Goal: Task Accomplishment & Management: Manage account settings

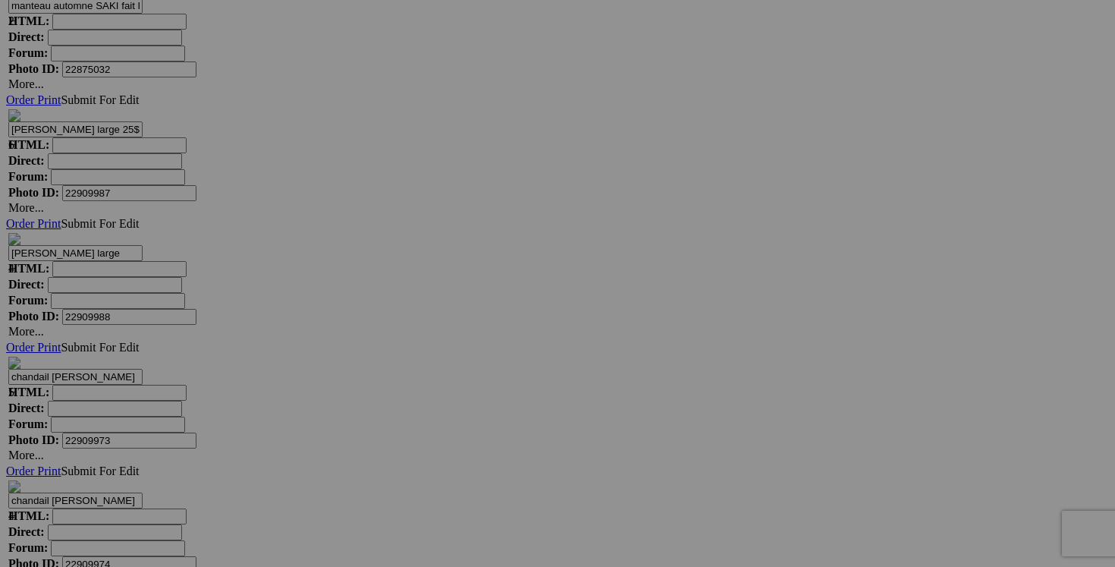
scroll to position [5250, 0]
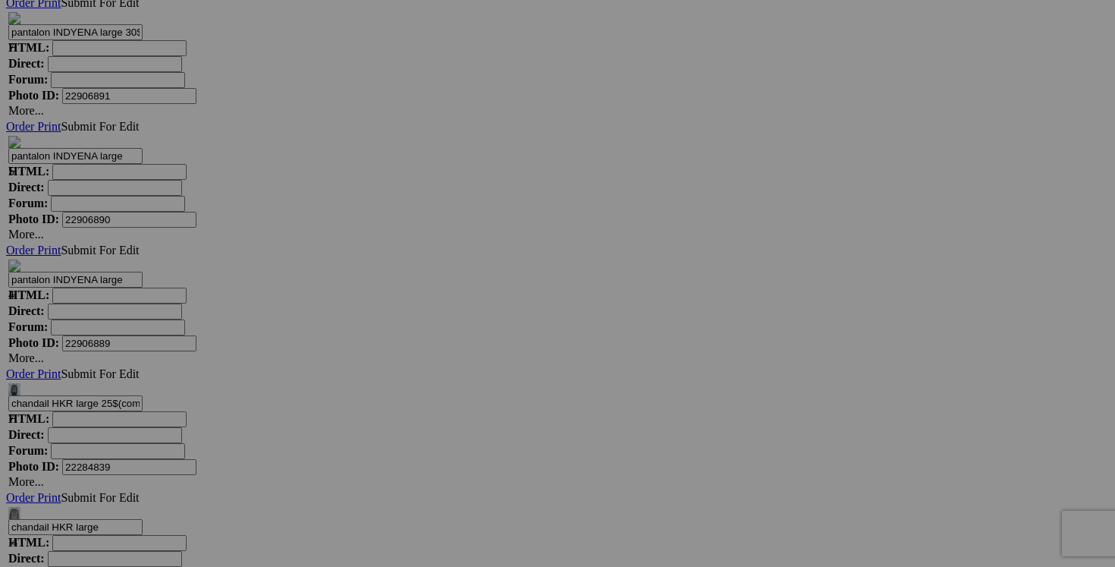
scroll to position [6966, 0]
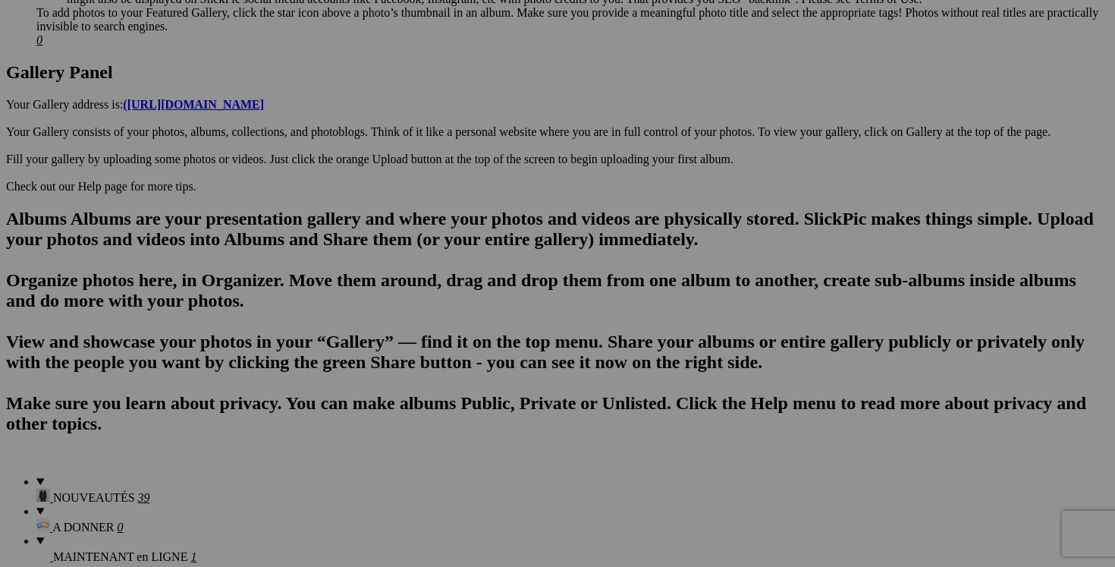
scroll to position [0, 0]
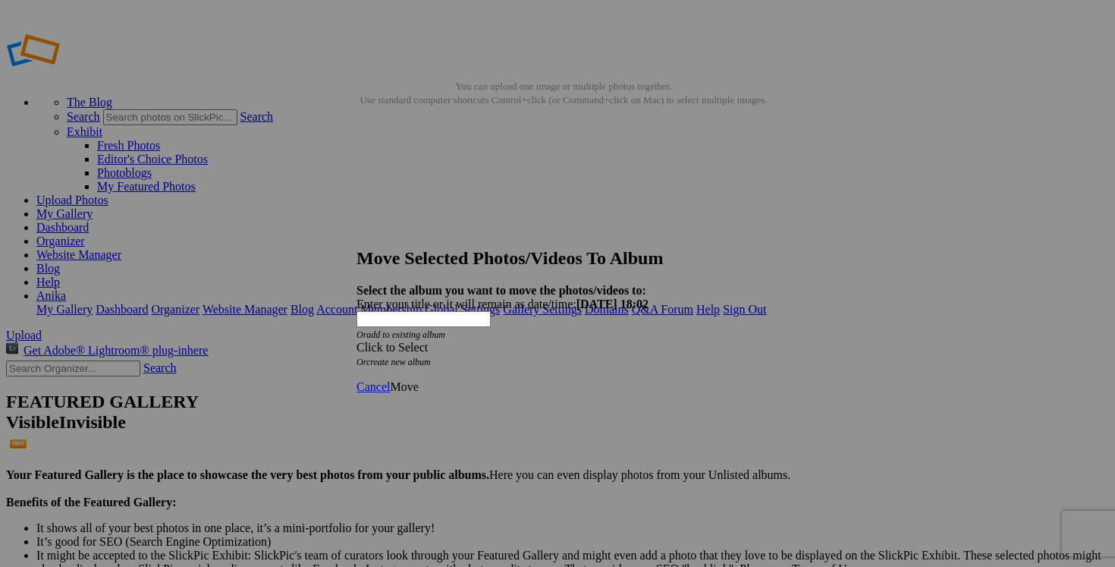
click at [656, 341] on div "Click to Select" at bounding box center [558, 348] width 402 height 14
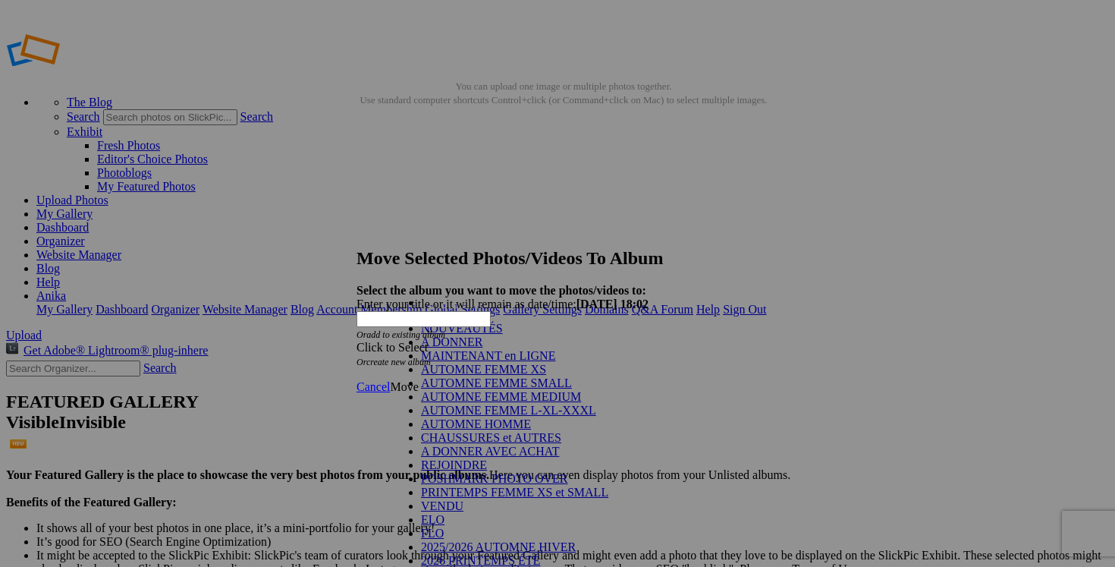
scroll to position [216, 0]
click at [464, 499] on link "VENDU" at bounding box center [442, 505] width 42 height 13
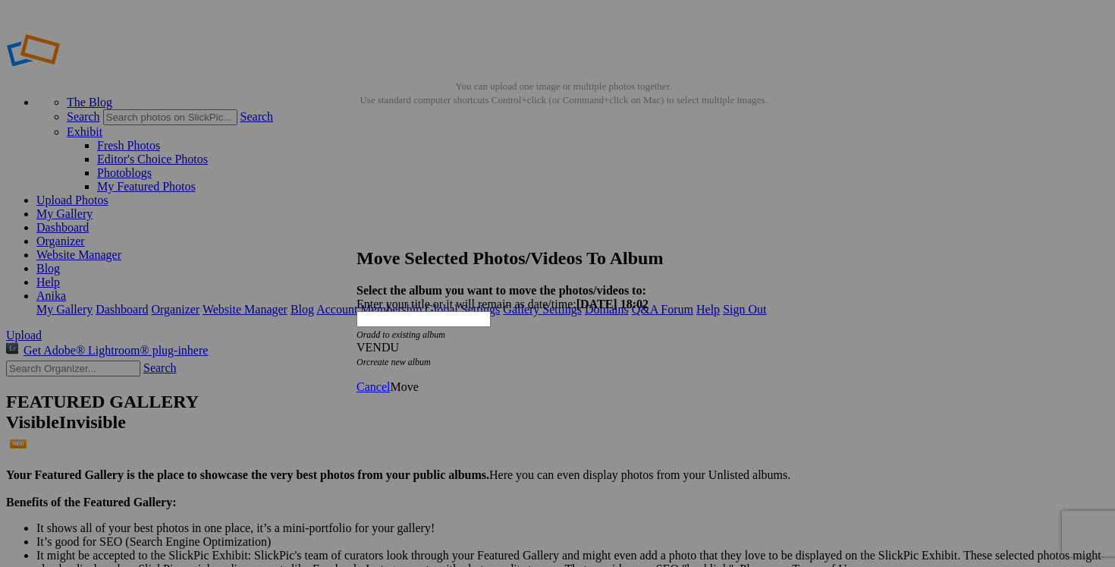
click at [418, 380] on span "Move" at bounding box center [404, 386] width 28 height 13
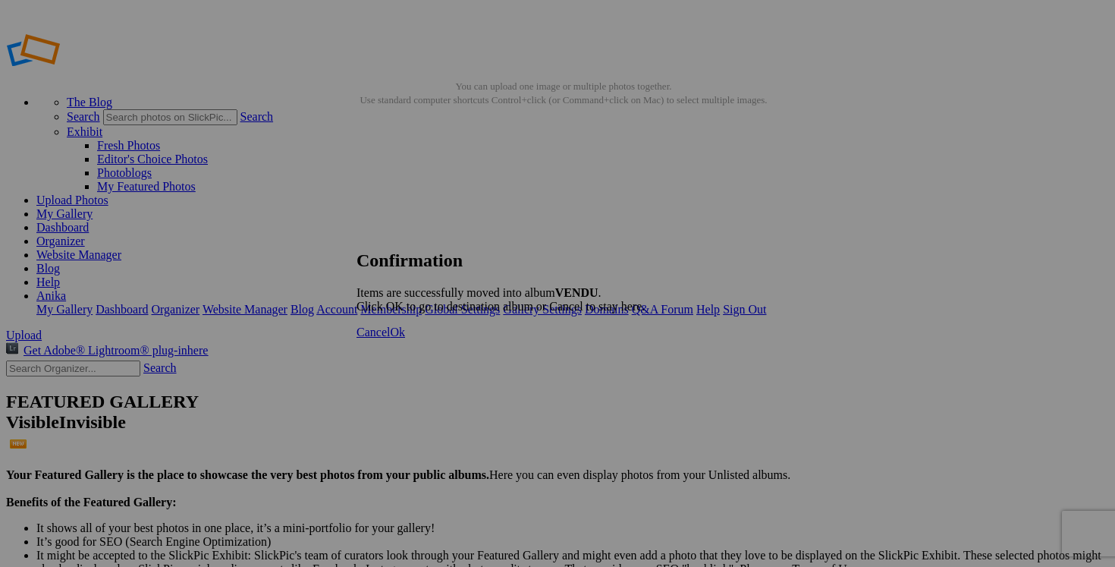
click at [390, 338] on link "Cancel" at bounding box center [373, 332] width 33 height 13
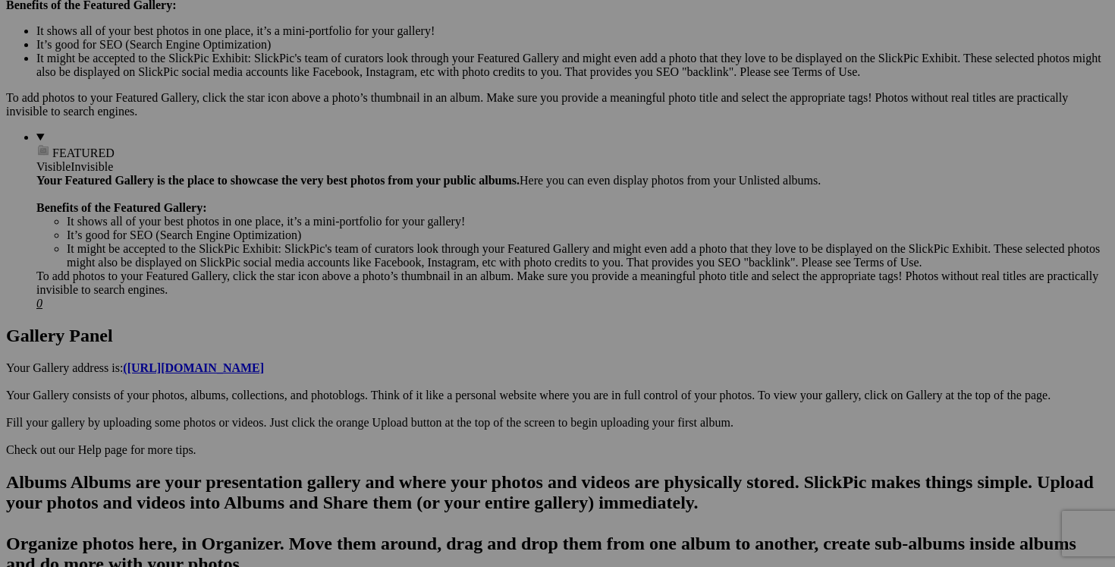
scroll to position [433, 0]
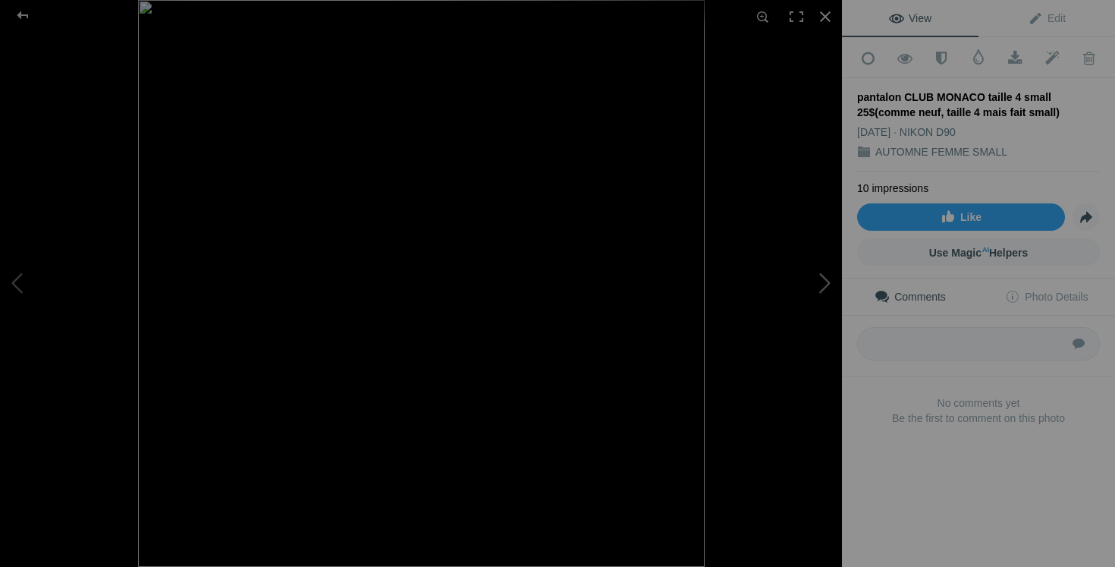
click at [826, 287] on button at bounding box center [785, 283] width 114 height 204
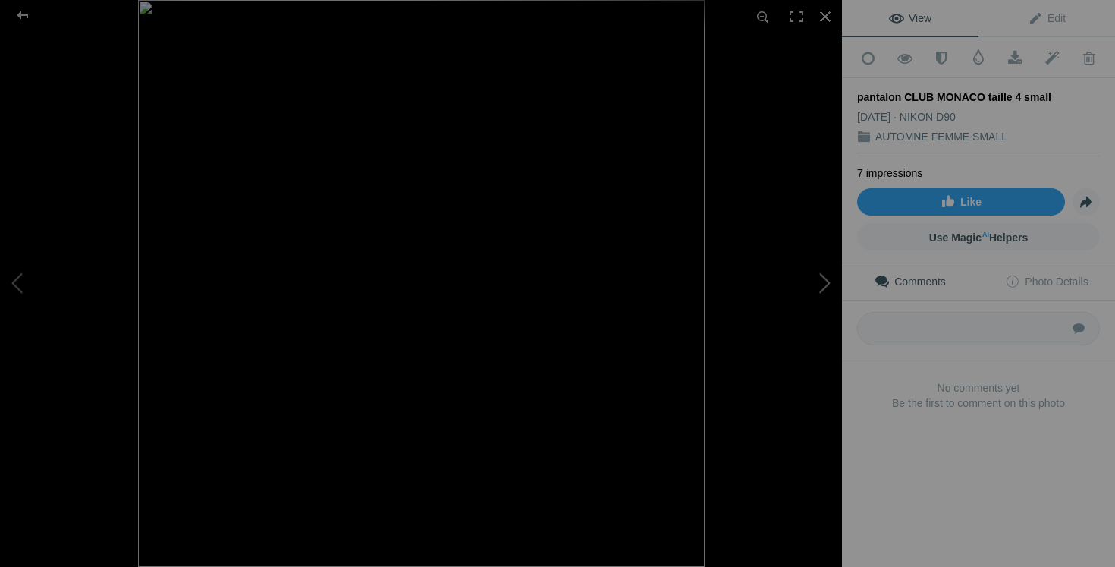
click at [826, 287] on button at bounding box center [785, 283] width 114 height 204
click at [828, 11] on div at bounding box center [825, 16] width 33 height 33
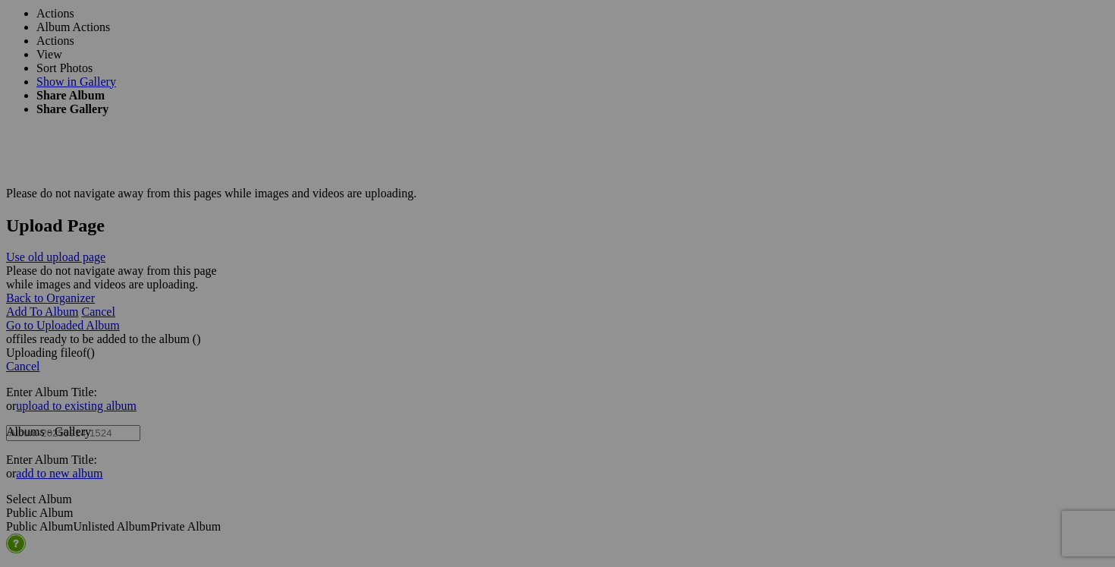
scroll to position [2816, 0]
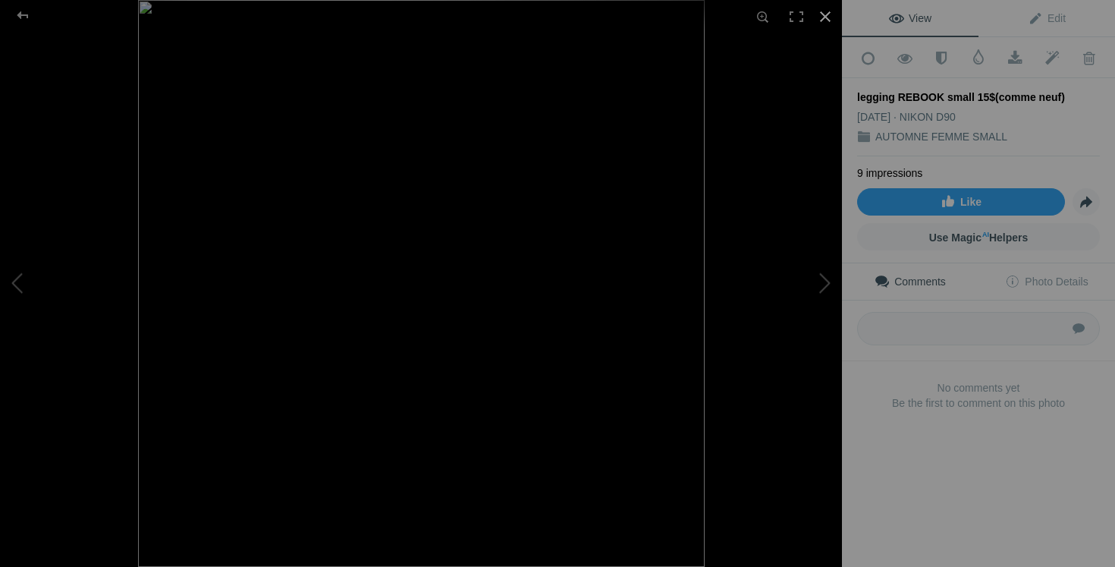
click at [826, 14] on div at bounding box center [825, 16] width 33 height 33
